Goal: Information Seeking & Learning: Learn about a topic

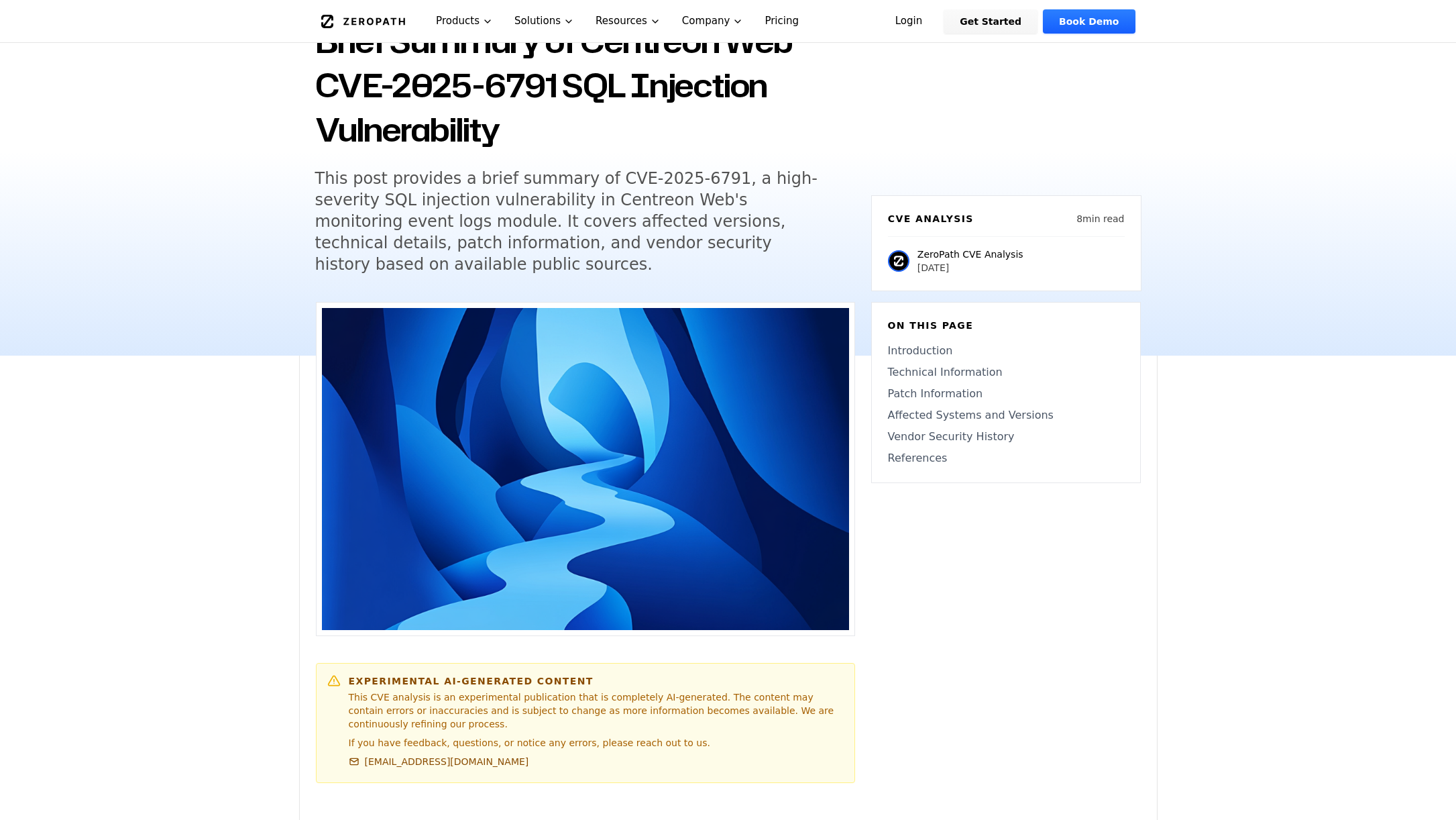
scroll to position [122, 0]
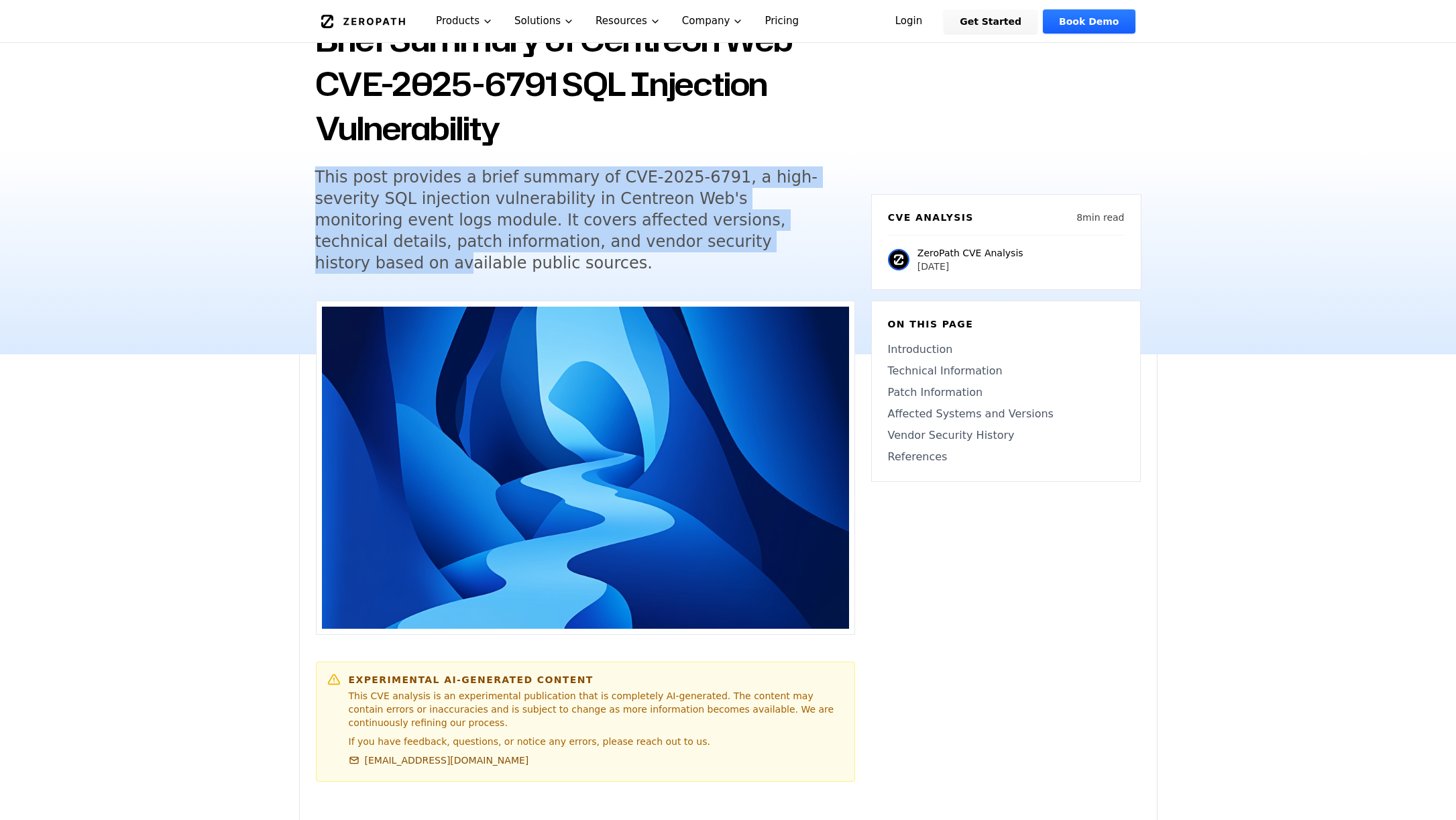
drag, startPoint x: 585, startPoint y: 242, endPoint x: 330, endPoint y: 133, distance: 277.3
click at [330, 137] on div "Back to Blog Brief Summary of Centreon Web CVE-2025-6791 SQL Injection Vulnerab…" at bounding box center [585, 127] width 540 height 326
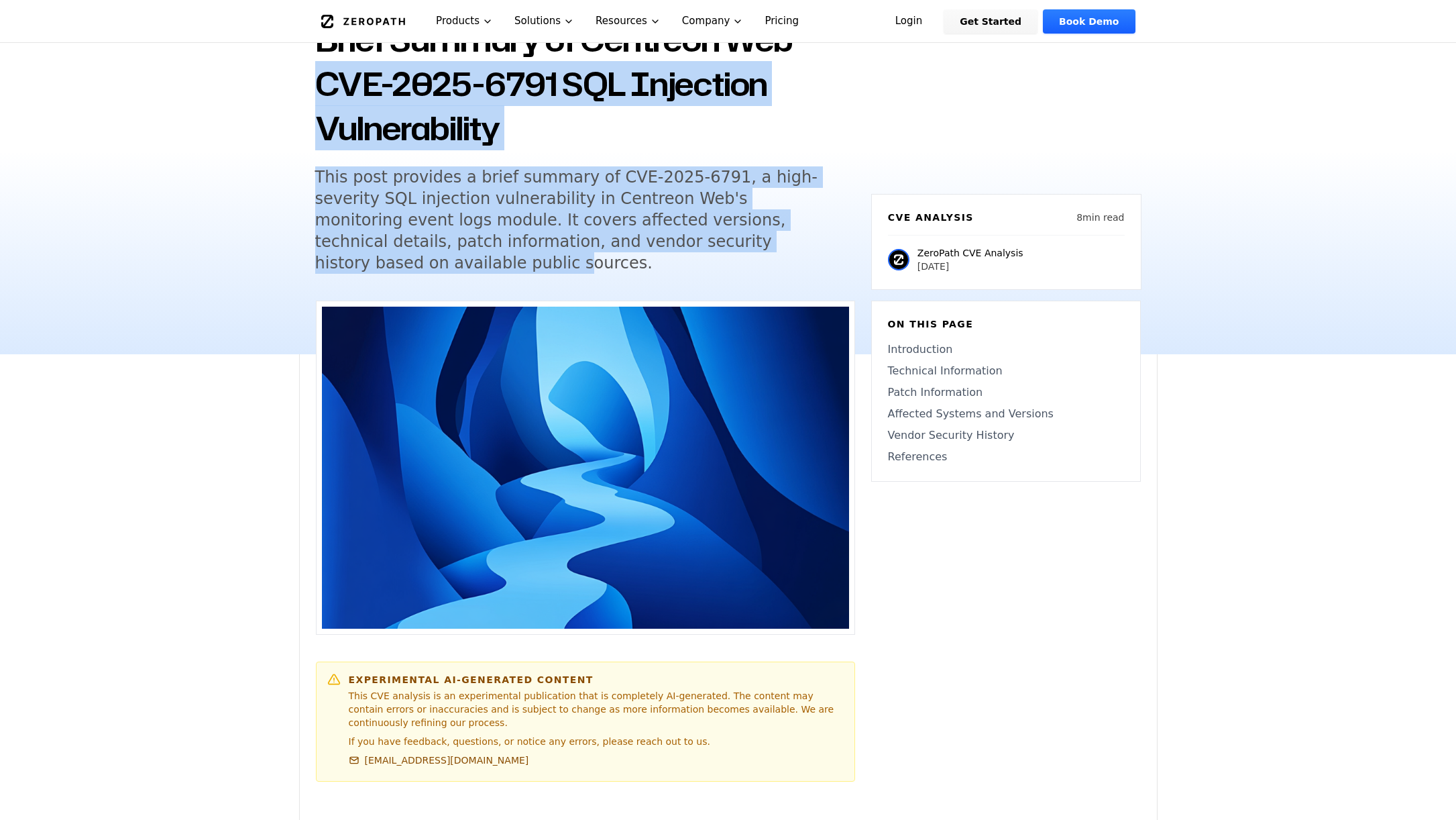
drag, startPoint x: 267, startPoint y: 81, endPoint x: 731, endPoint y: 259, distance: 497.0
click at [731, 259] on div "Back to Blog Brief Summary of Centreon Web CVE-2025-6791 SQL Injection Vulnerab…" at bounding box center [728, 151] width 1456 height 406
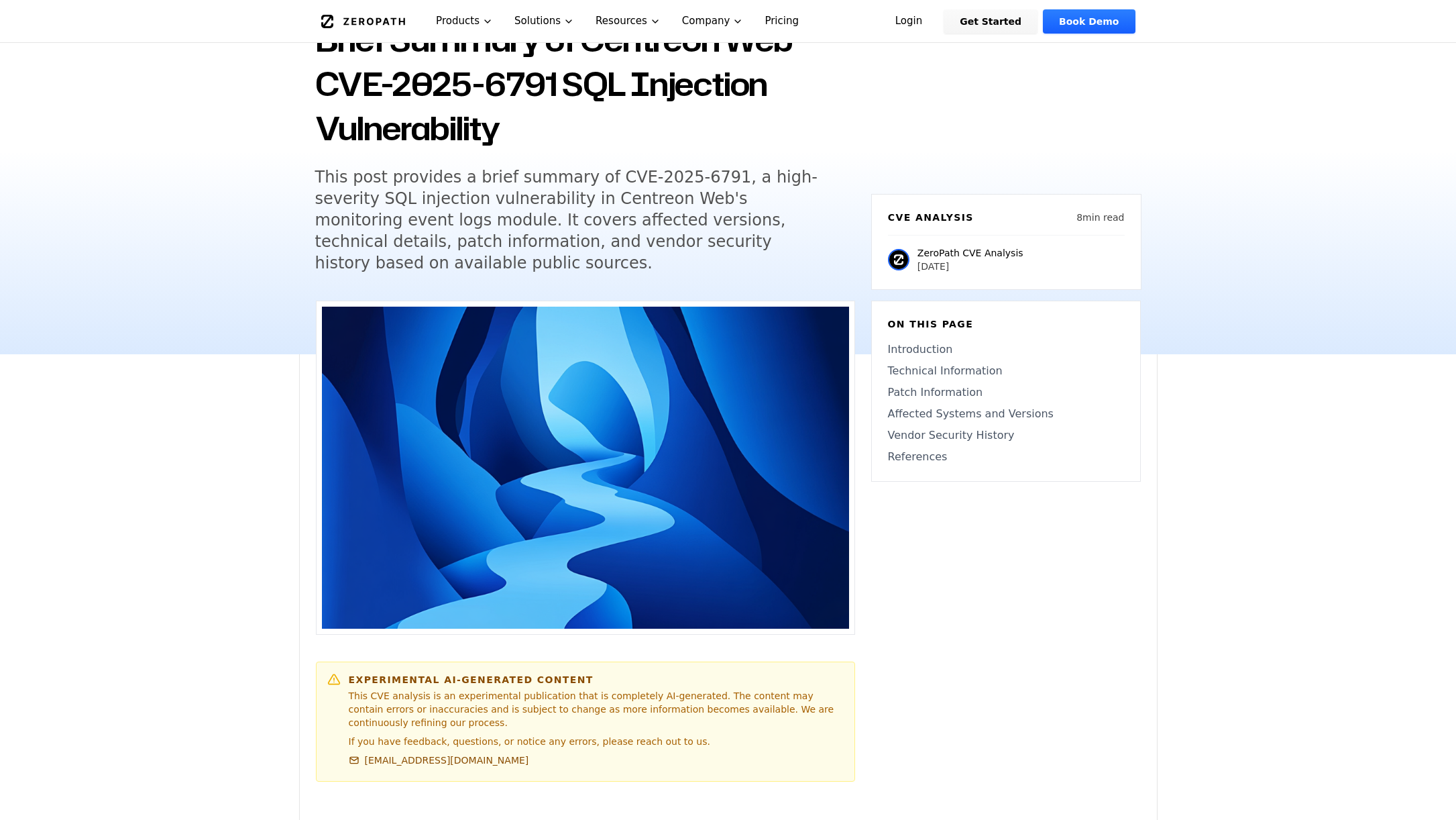
click at [764, 267] on div "Back to Blog Brief Summary of Centreon Web CVE-2025-6791 SQL Injection Vulnerab…" at bounding box center [585, 127] width 540 height 326
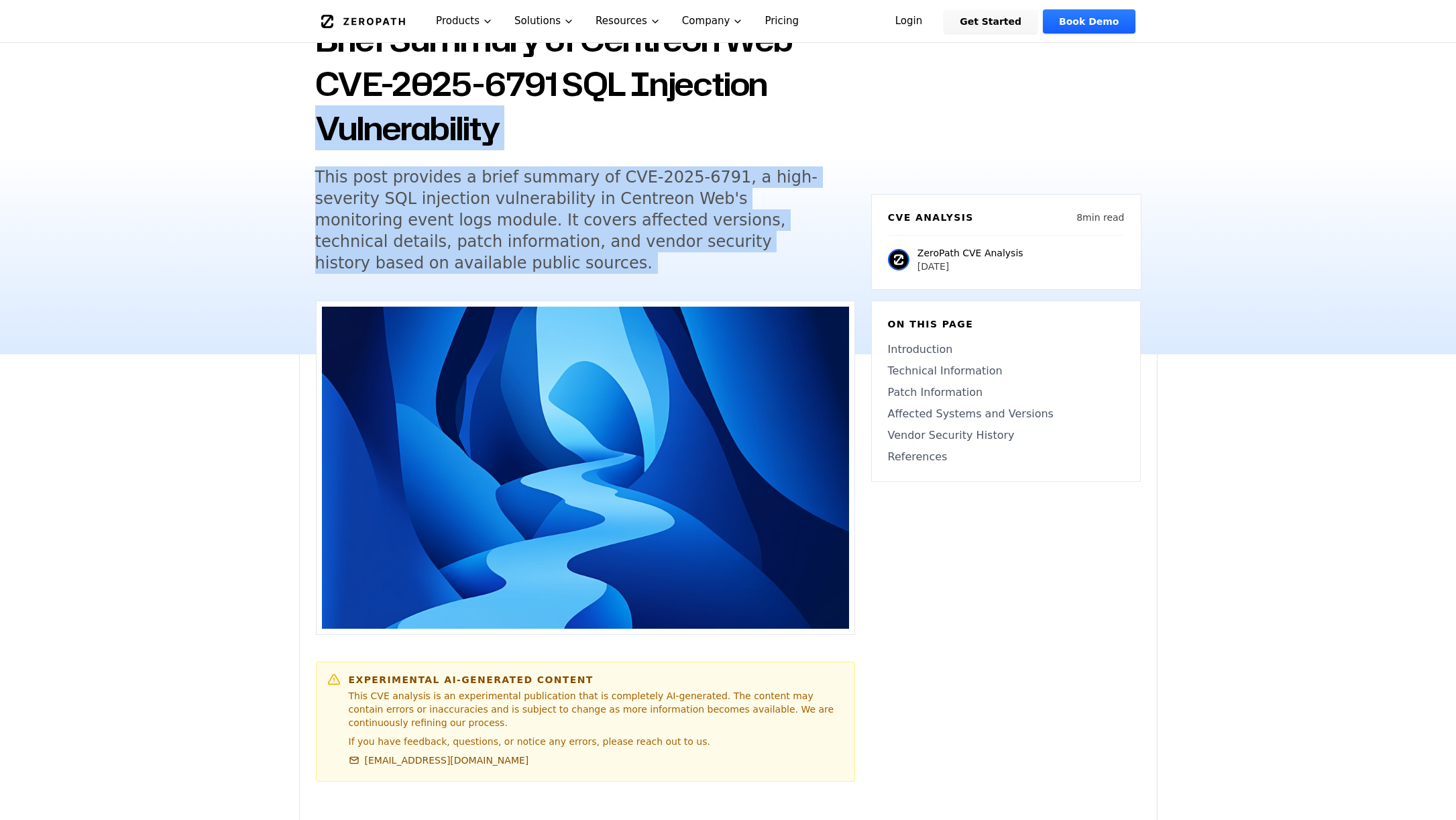
drag, startPoint x: 764, startPoint y: 267, endPoint x: 212, endPoint y: 79, distance: 583.1
click at [217, 80] on div "Back to Blog Brief Summary of Centreon Web CVE-2025-6791 SQL Injection Vulnerab…" at bounding box center [728, 151] width 1456 height 406
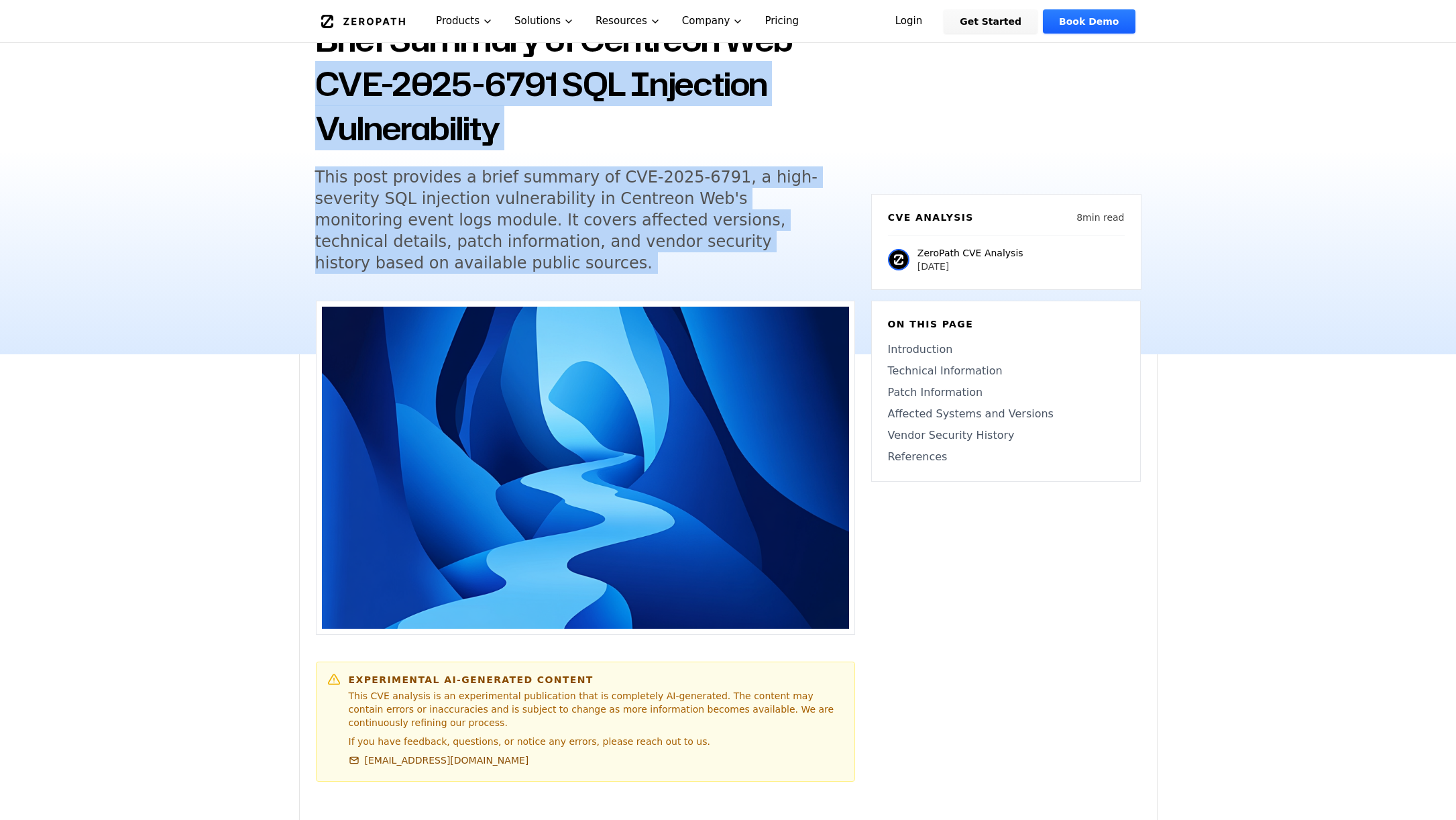
click at [212, 79] on div "Back to Blog Brief Summary of Centreon Web CVE-2025-6791 SQL Injection Vulnerab…" at bounding box center [728, 151] width 1456 height 406
drag, startPoint x: 212, startPoint y: 79, endPoint x: 734, endPoint y: 228, distance: 542.8
click at [734, 228] on div "Back to Blog Brief Summary of Centreon Web CVE-2025-6791 SQL Injection Vulnerab…" at bounding box center [728, 151] width 1456 height 406
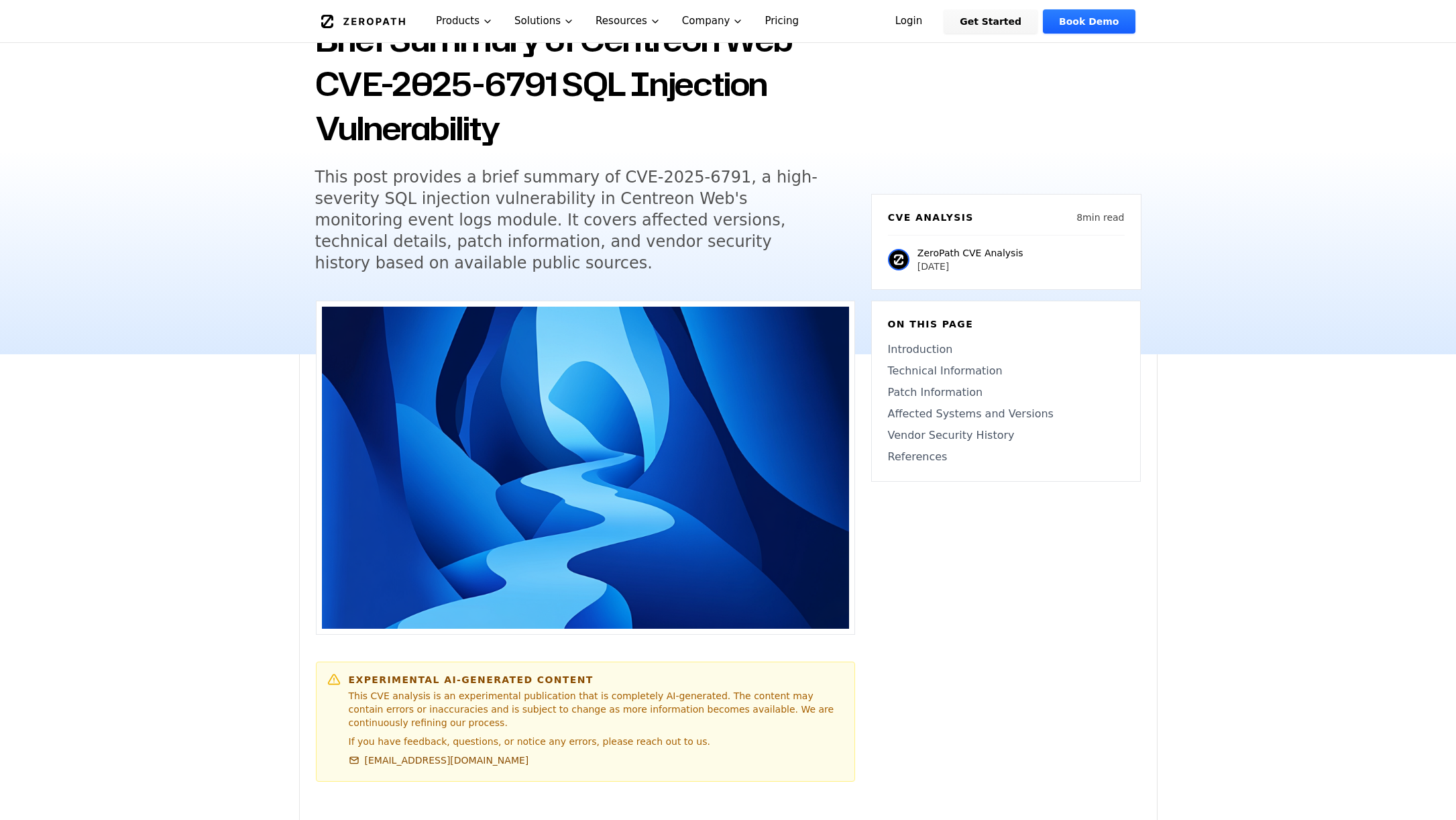
click at [776, 250] on h5 "This post provides a brief summary of CVE-2025-6791, a high-severity SQL inject…" at bounding box center [573, 220] width 515 height 107
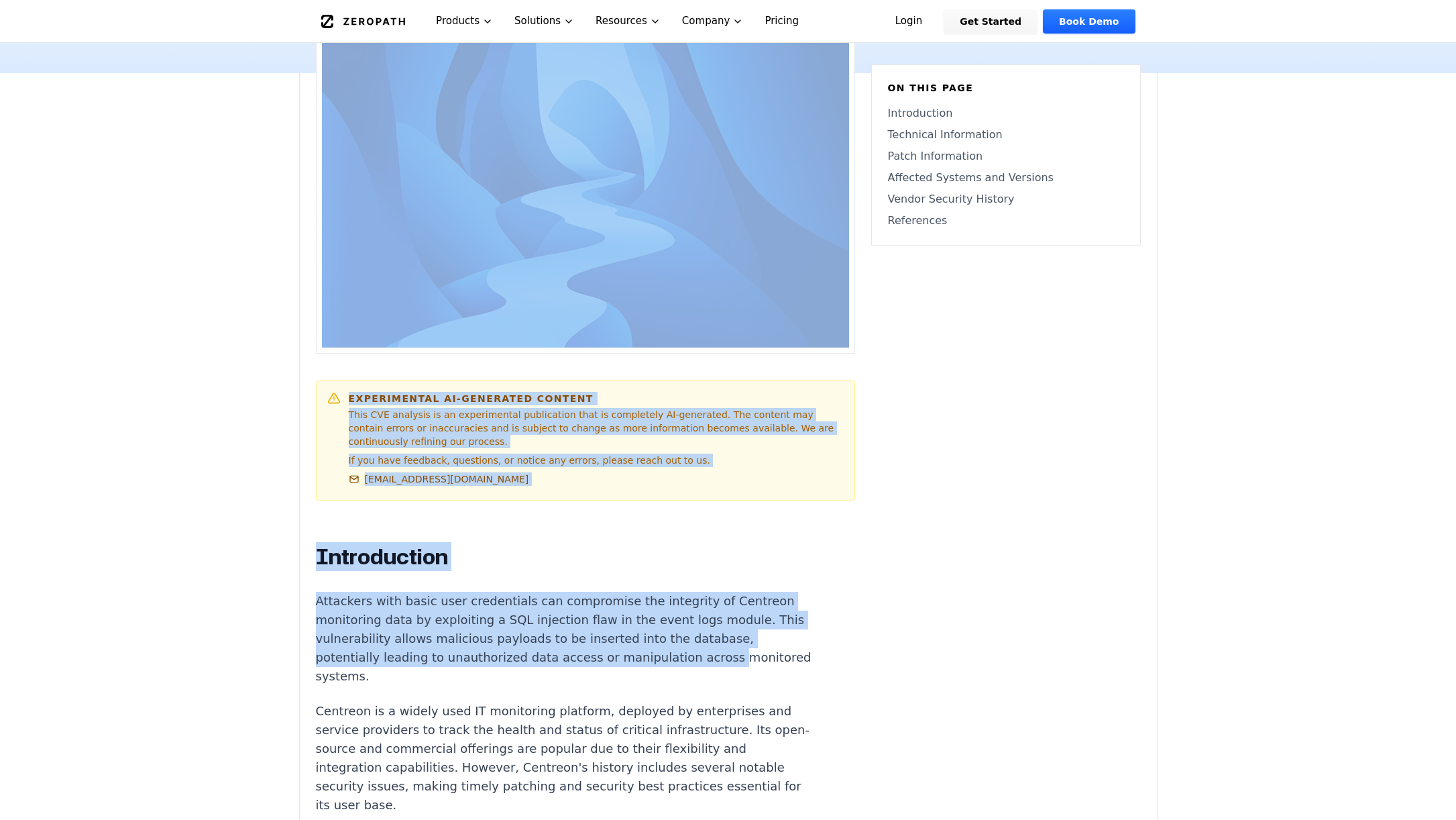
drag, startPoint x: 511, startPoint y: 631, endPoint x: 182, endPoint y: 286, distance: 476.7
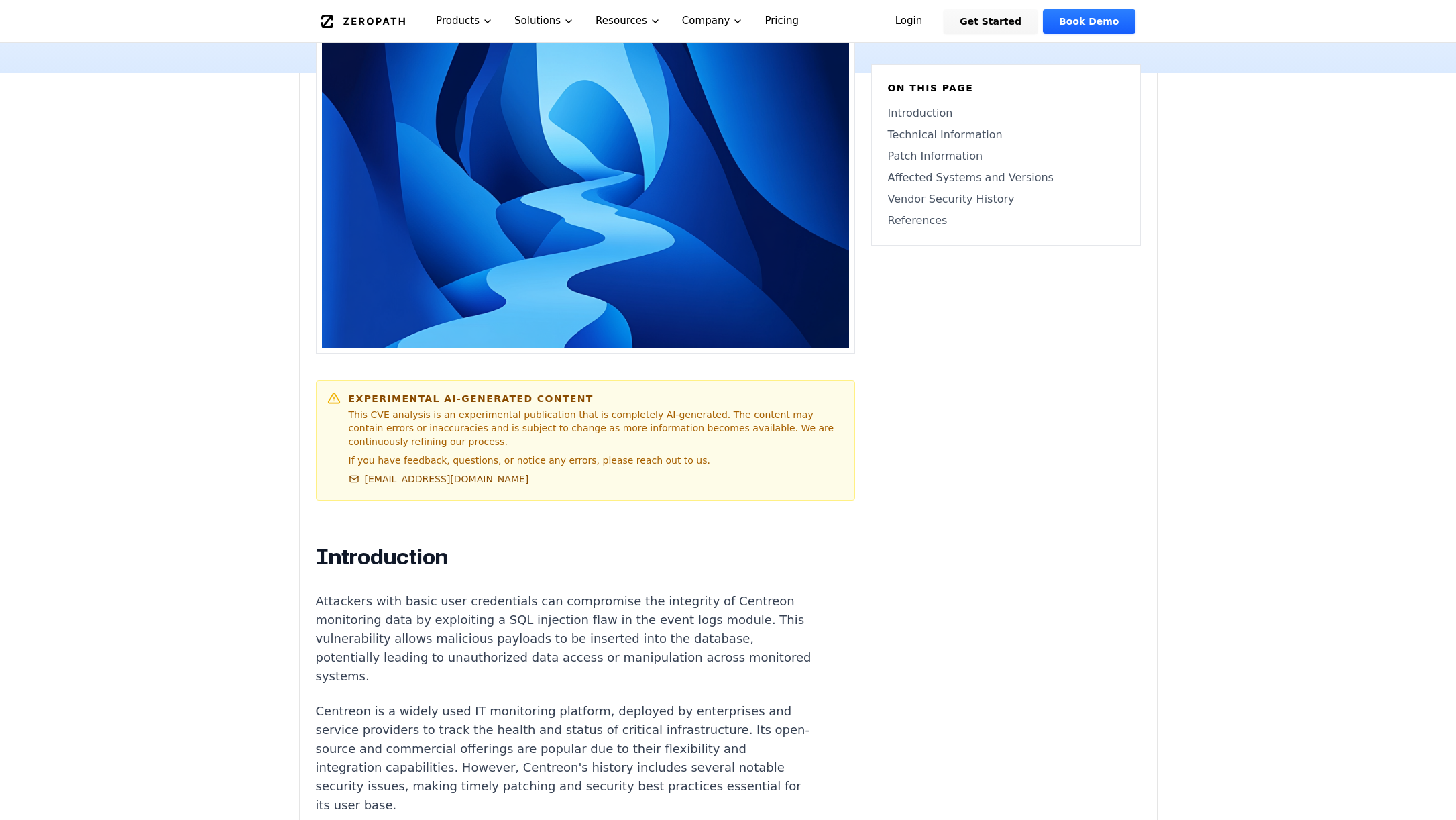
drag, startPoint x: 182, startPoint y: 286, endPoint x: 623, endPoint y: 714, distance: 614.5
click at [623, 714] on p "Centreon is a widely used IT monitoring platform, deployed by enterprises and s…" at bounding box center [566, 758] width 499 height 112
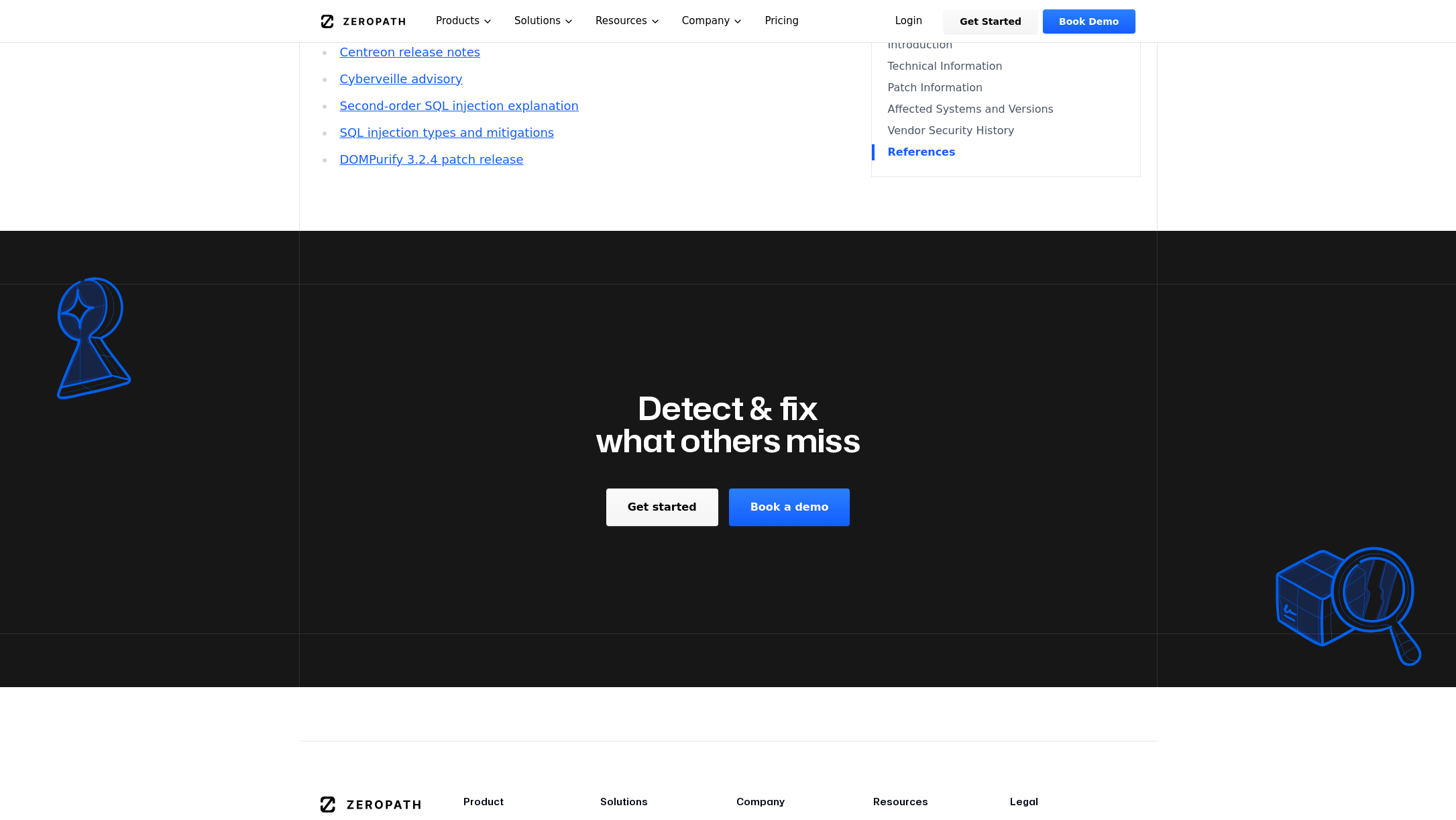
scroll to position [3613, 0]
